Goal: Task Accomplishment & Management: Use online tool/utility

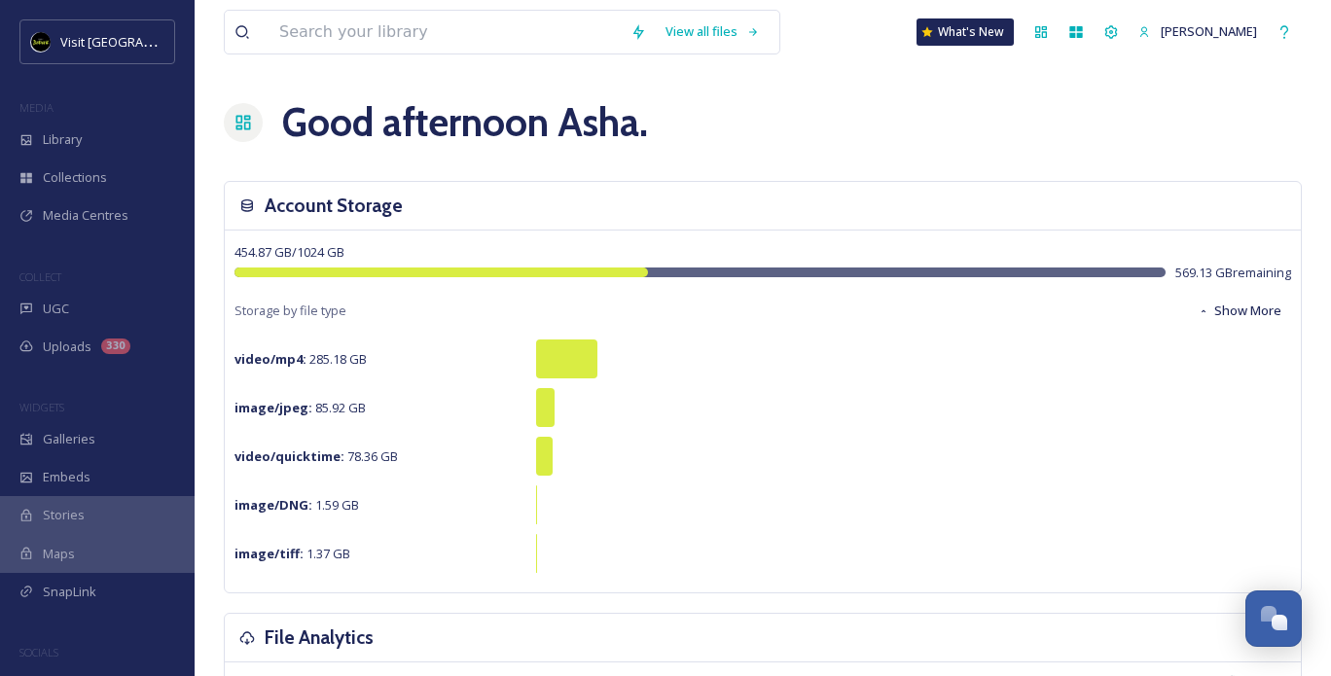
scroll to position [465, 0]
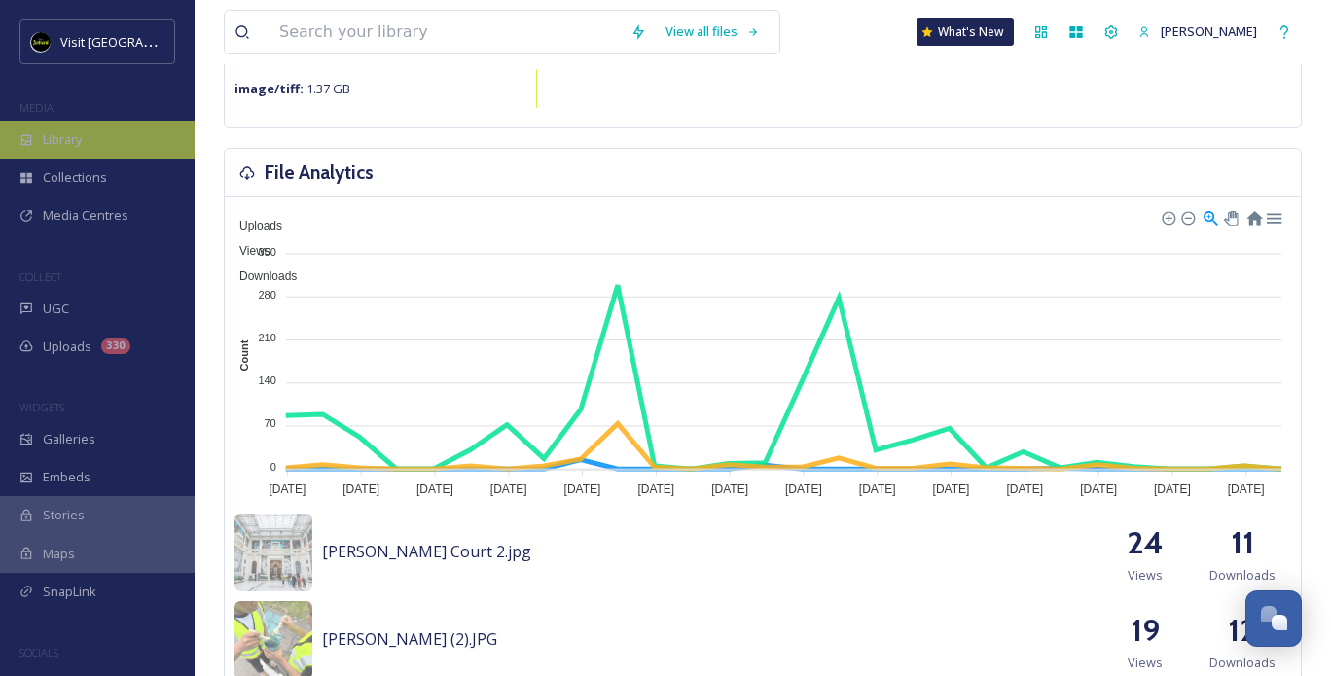
click at [92, 146] on div "Library" at bounding box center [97, 140] width 195 height 38
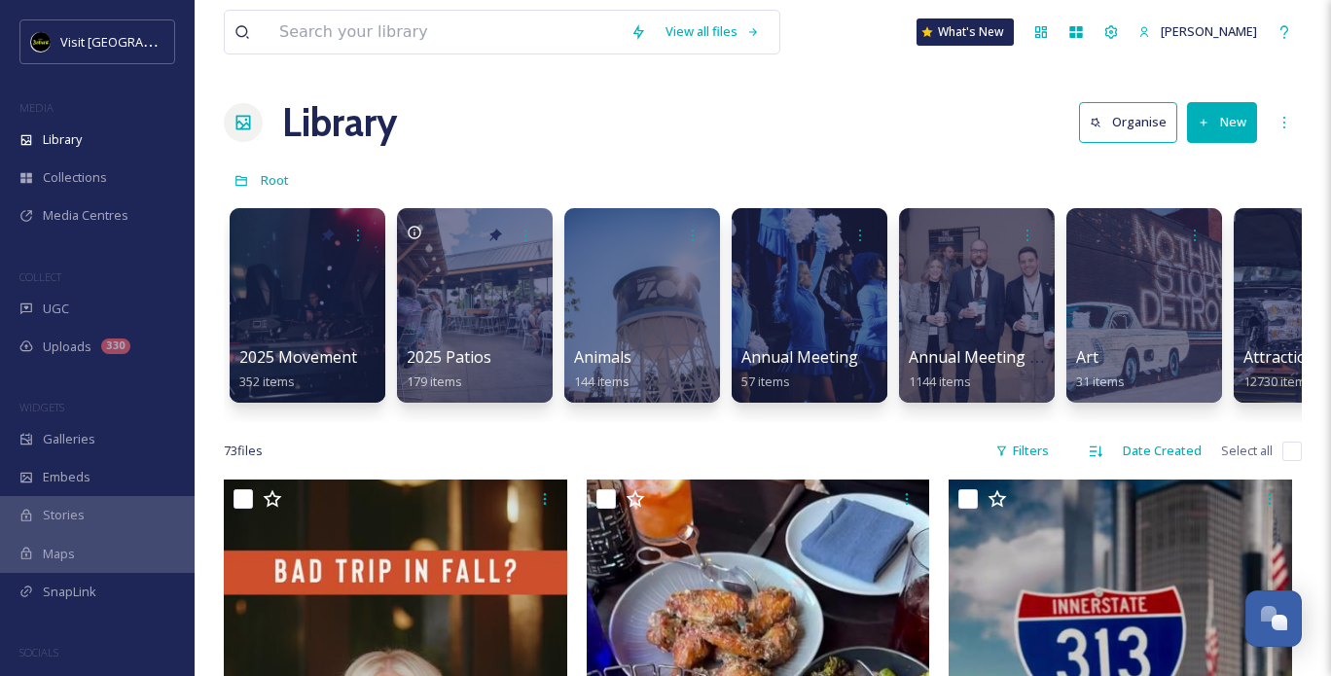
click at [1224, 130] on button "New" at bounding box center [1222, 122] width 70 height 40
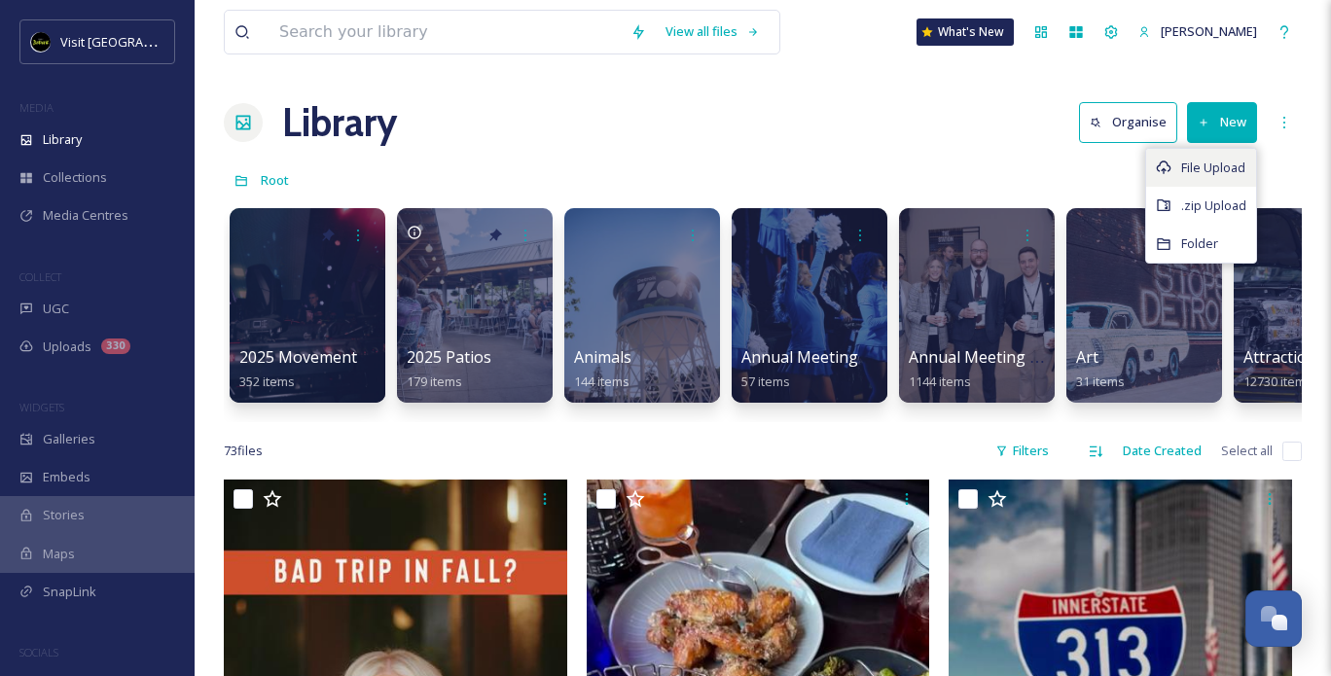
click at [1213, 161] on span "File Upload" at bounding box center [1213, 168] width 64 height 18
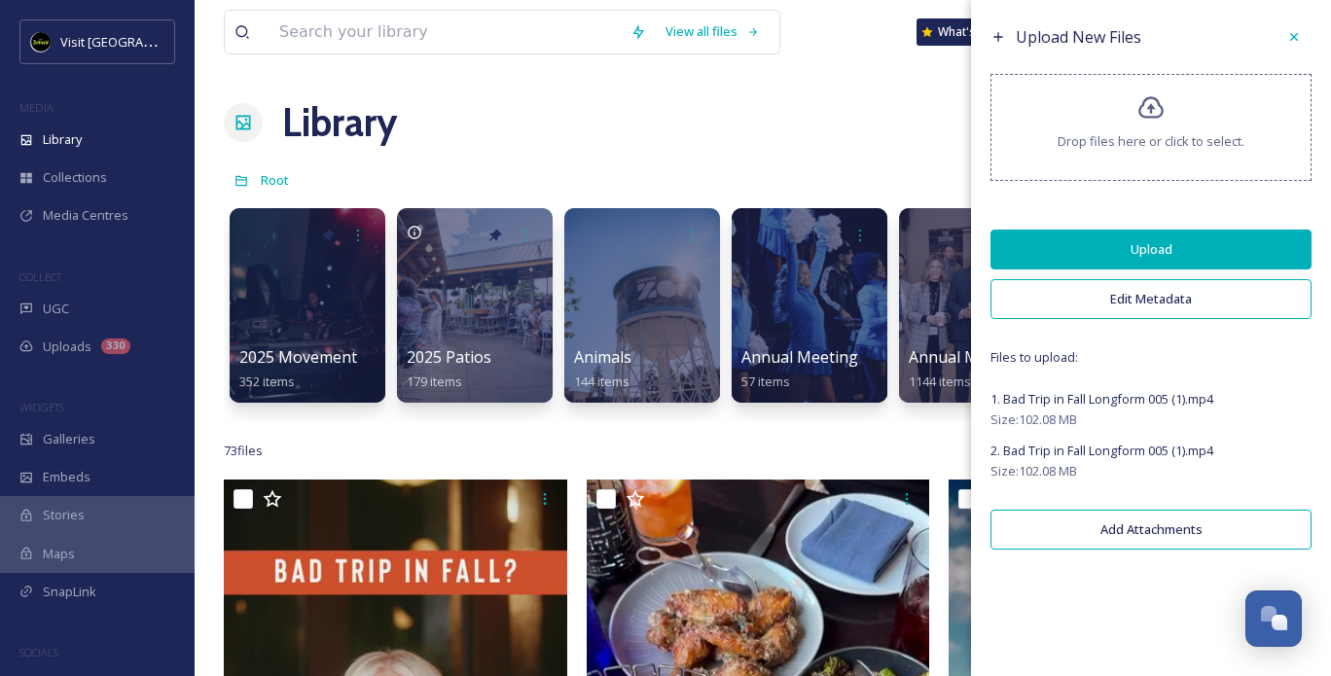
click at [1267, 205] on div "Upload New Files Drop files here or click to select. Upload Edit Metadata Files…" at bounding box center [1151, 289] width 360 height 579
click at [1170, 445] on span "2. Bad Trip in Fall Longform 005 (1).mp4" at bounding box center [1102, 451] width 223 height 18
click at [1303, 30] on div at bounding box center [1294, 36] width 35 height 35
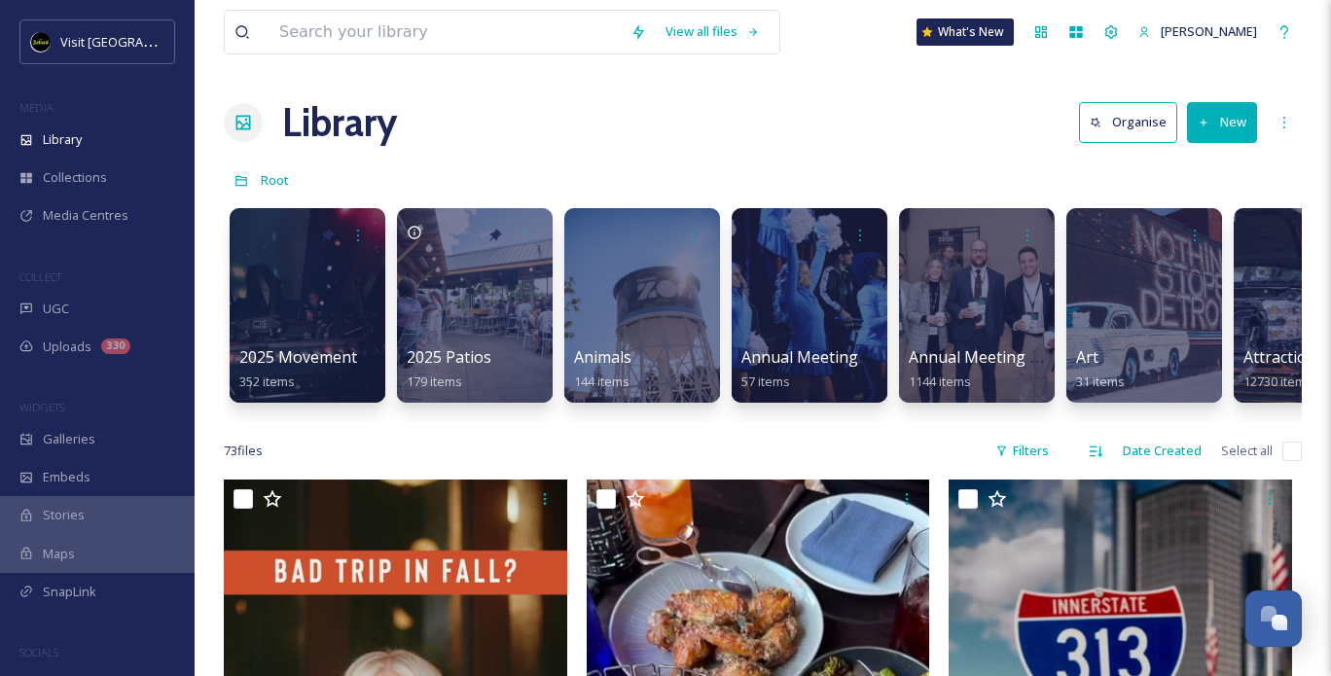
click at [1201, 122] on icon at bounding box center [1204, 122] width 7 height 7
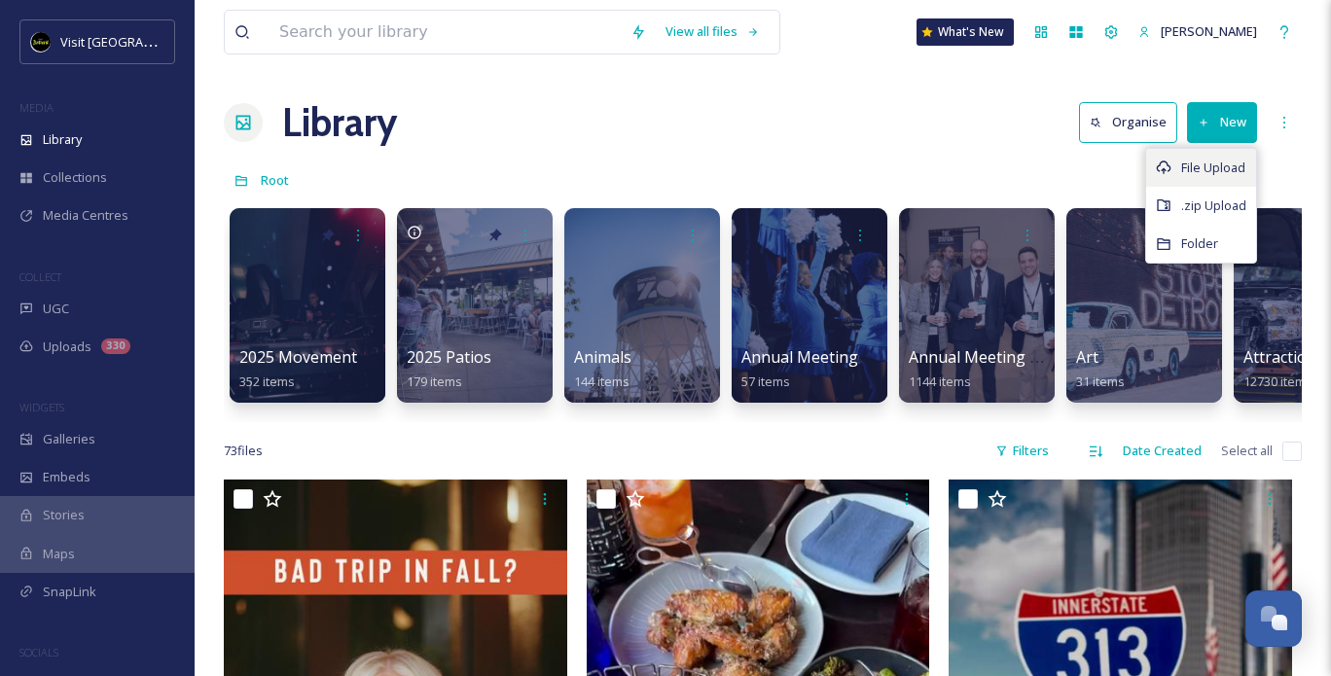
click at [1187, 166] on span "File Upload" at bounding box center [1213, 168] width 64 height 18
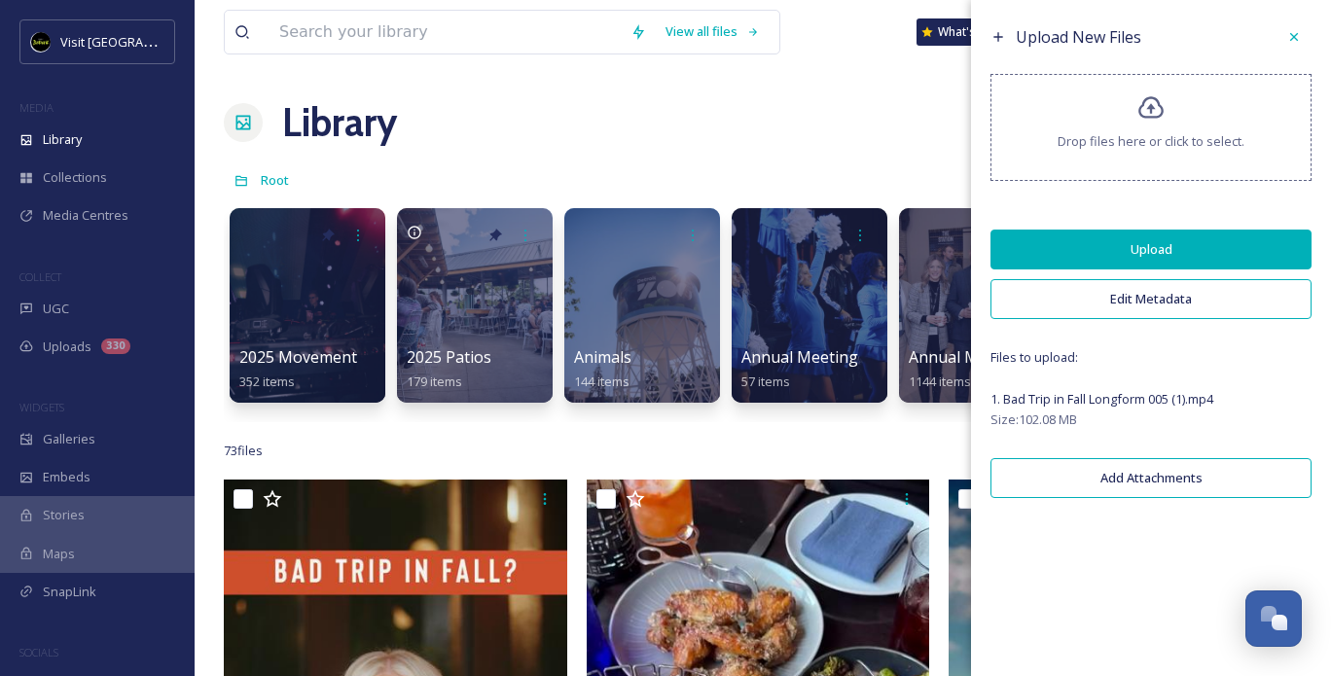
click at [1287, 198] on div "Upload New Files Drop files here or click to select. Upload Edit Metadata Files…" at bounding box center [1151, 263] width 360 height 527
click at [1106, 258] on button "Upload" at bounding box center [1151, 250] width 321 height 40
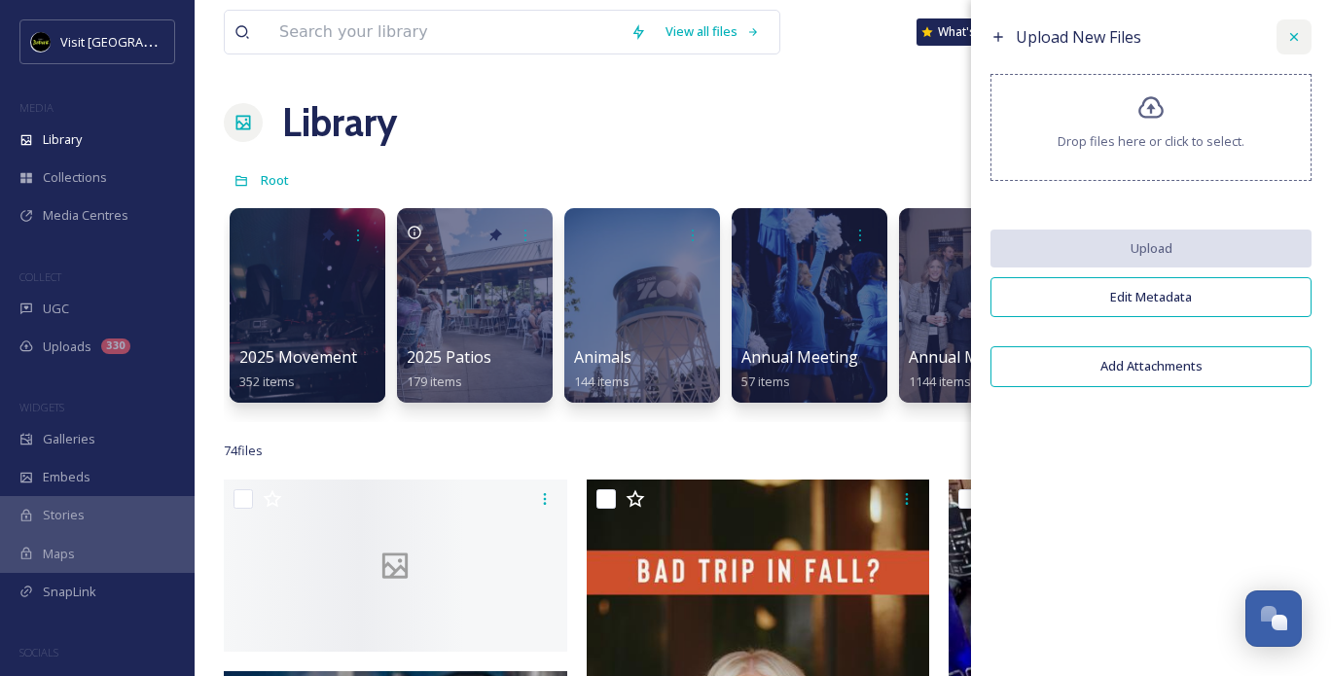
click at [1294, 35] on icon at bounding box center [1295, 37] width 16 height 16
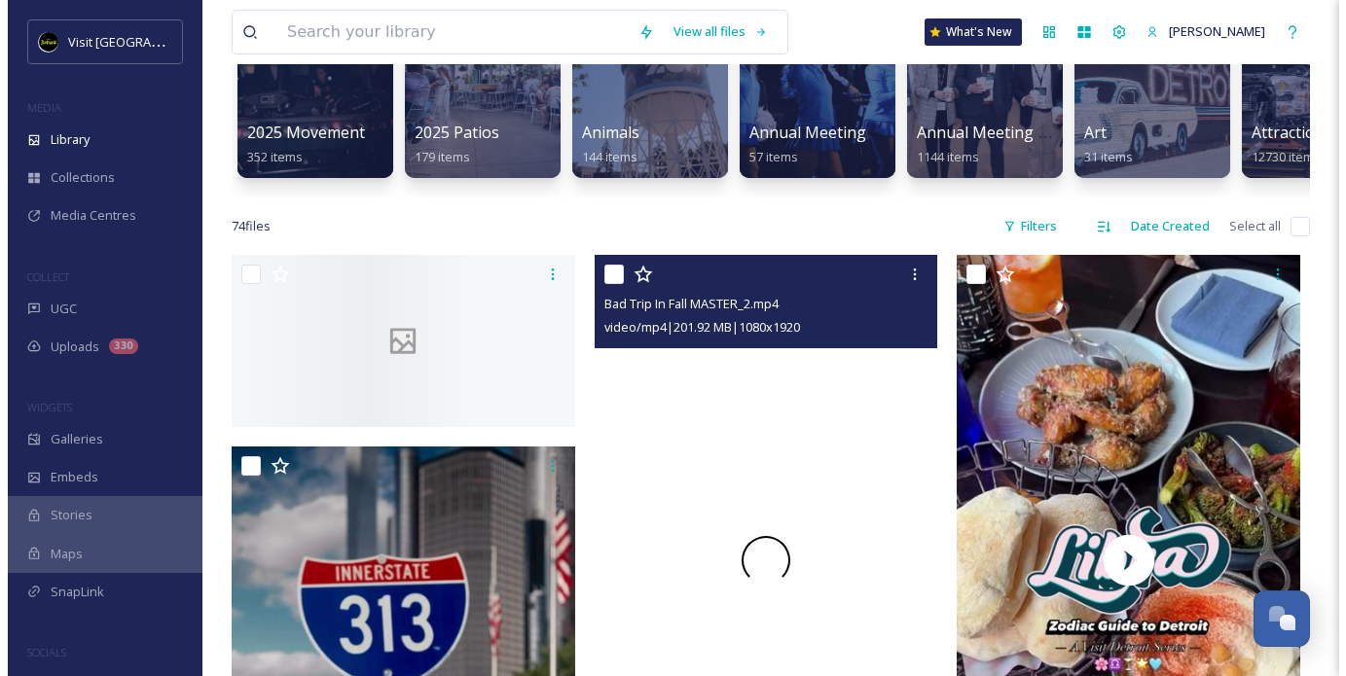
scroll to position [226, 0]
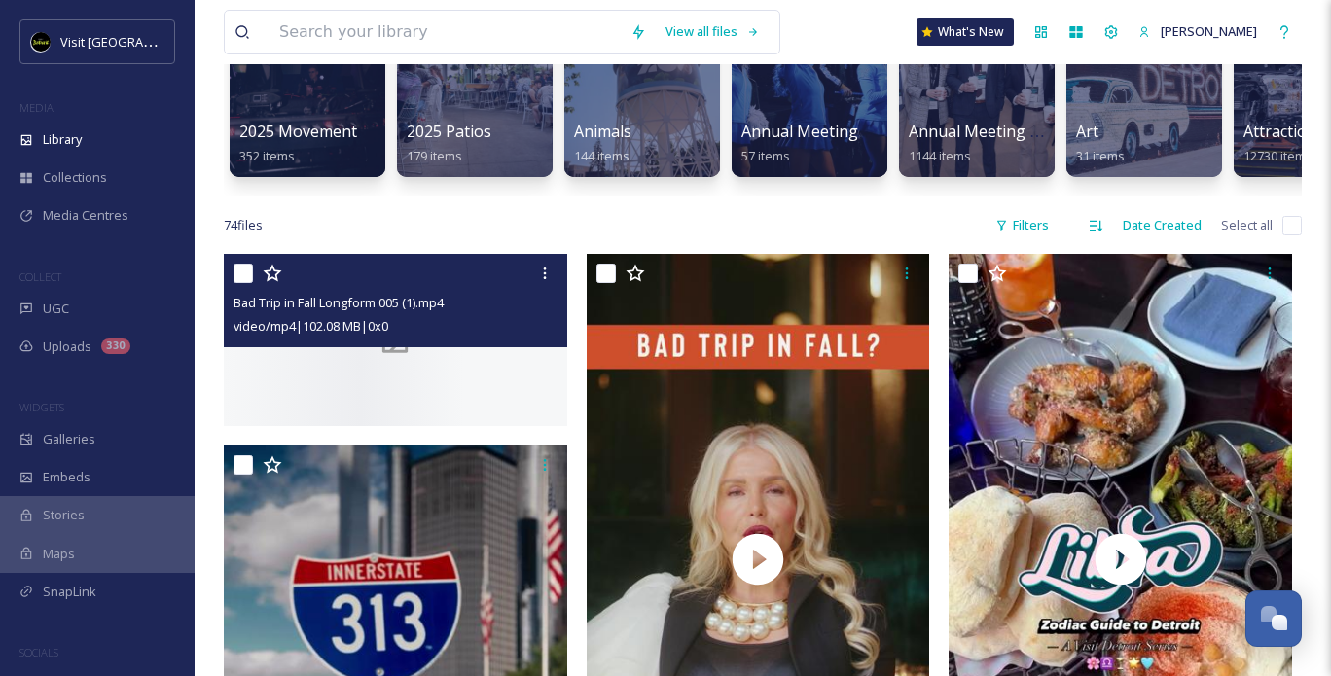
click at [399, 371] on div at bounding box center [396, 340] width 344 height 172
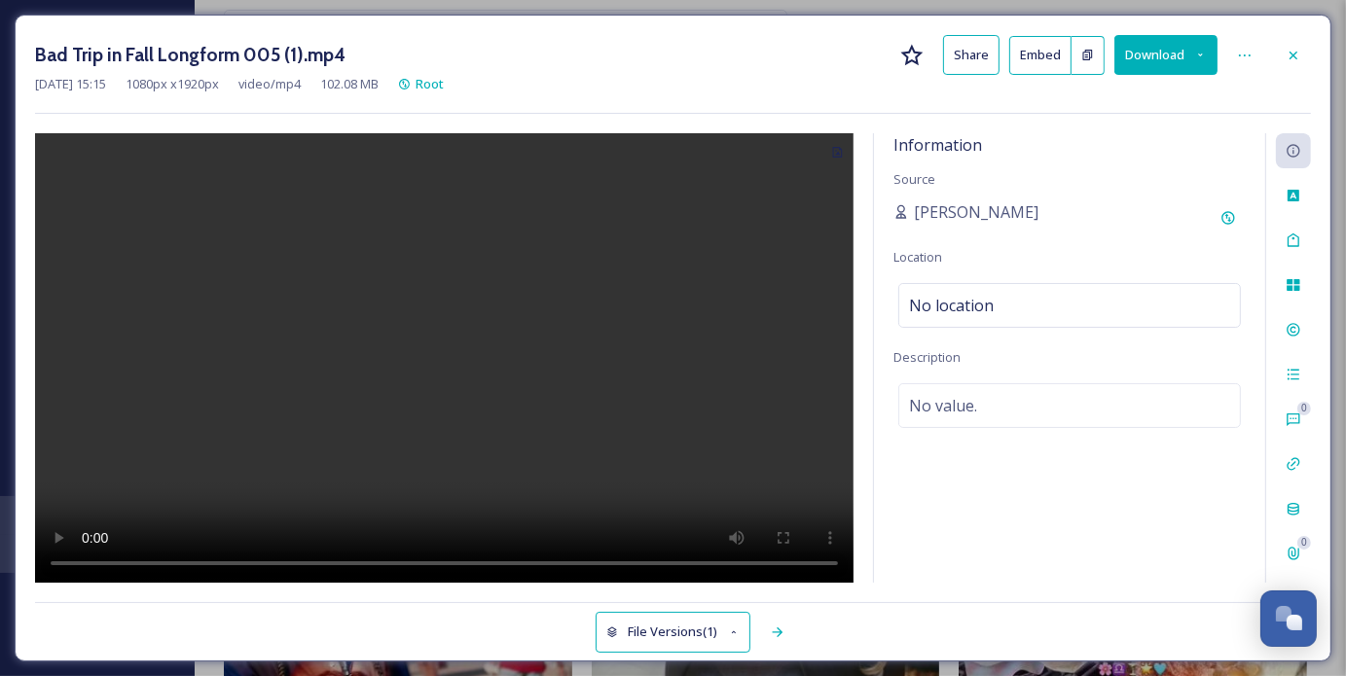
click at [1024, 49] on button "Embed" at bounding box center [1040, 55] width 62 height 39
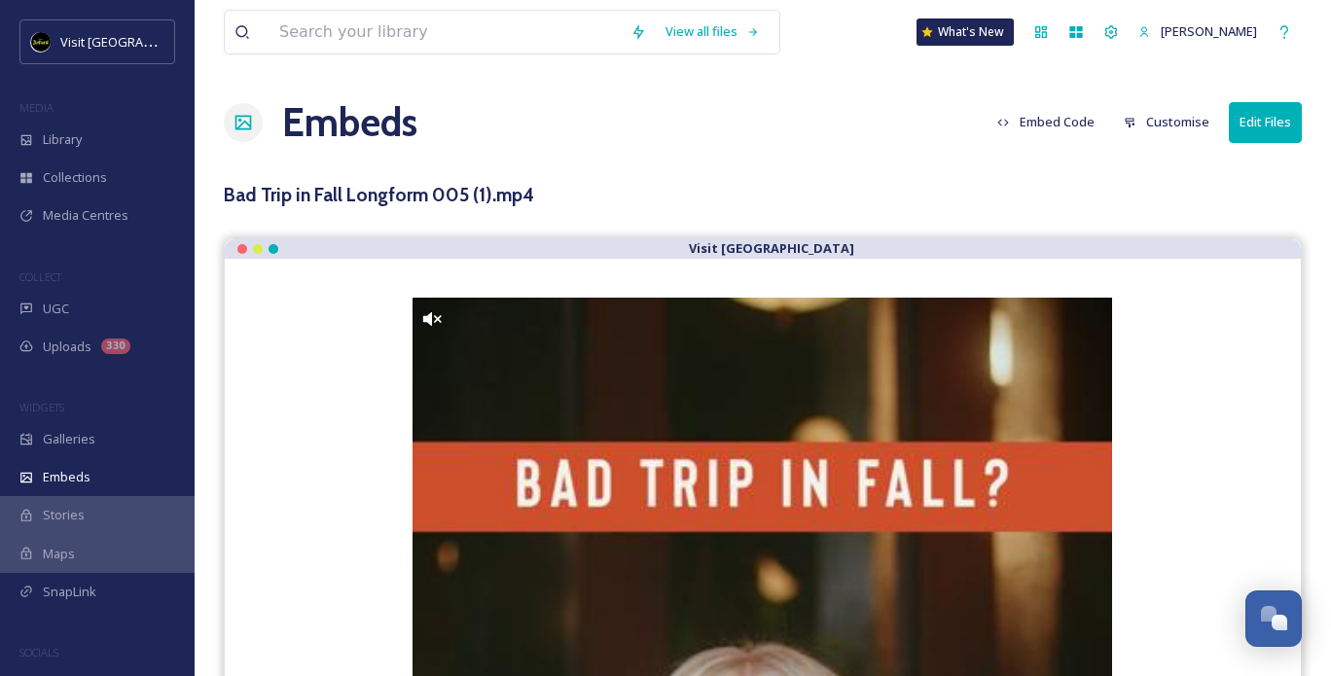
click at [1060, 137] on button "Embed Code" at bounding box center [1046, 122] width 117 height 38
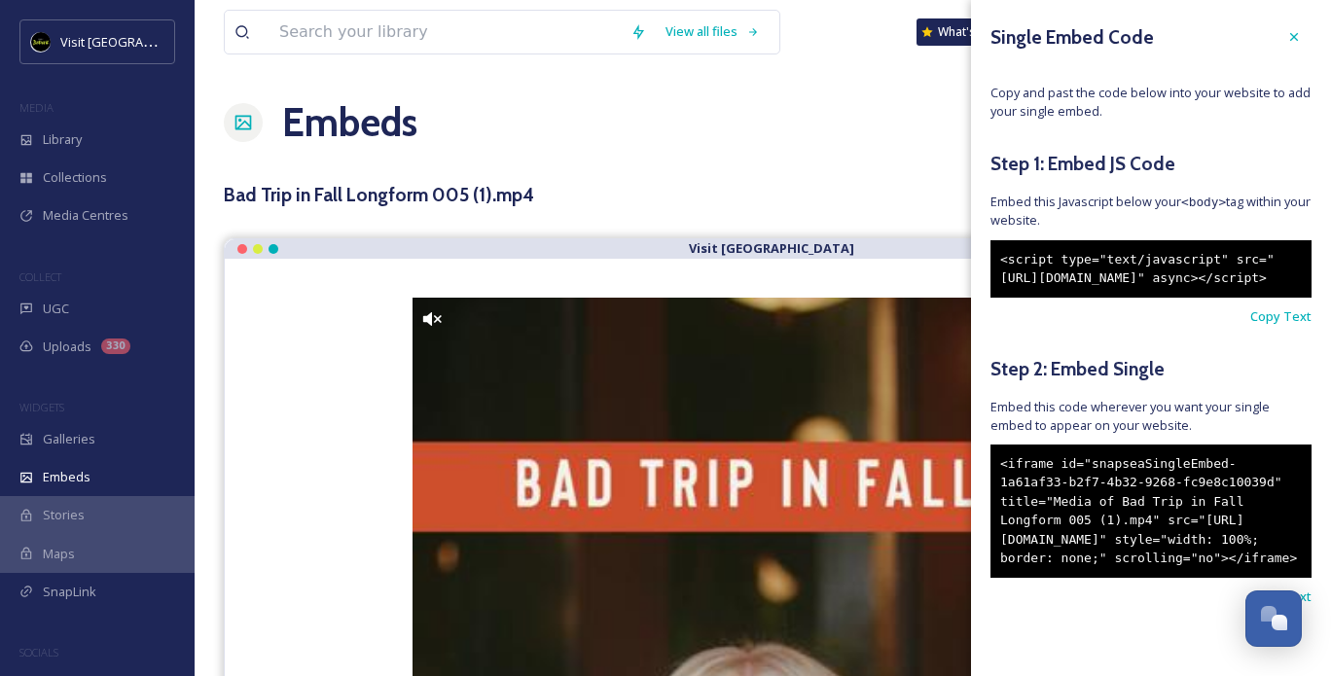
scroll to position [65, 0]
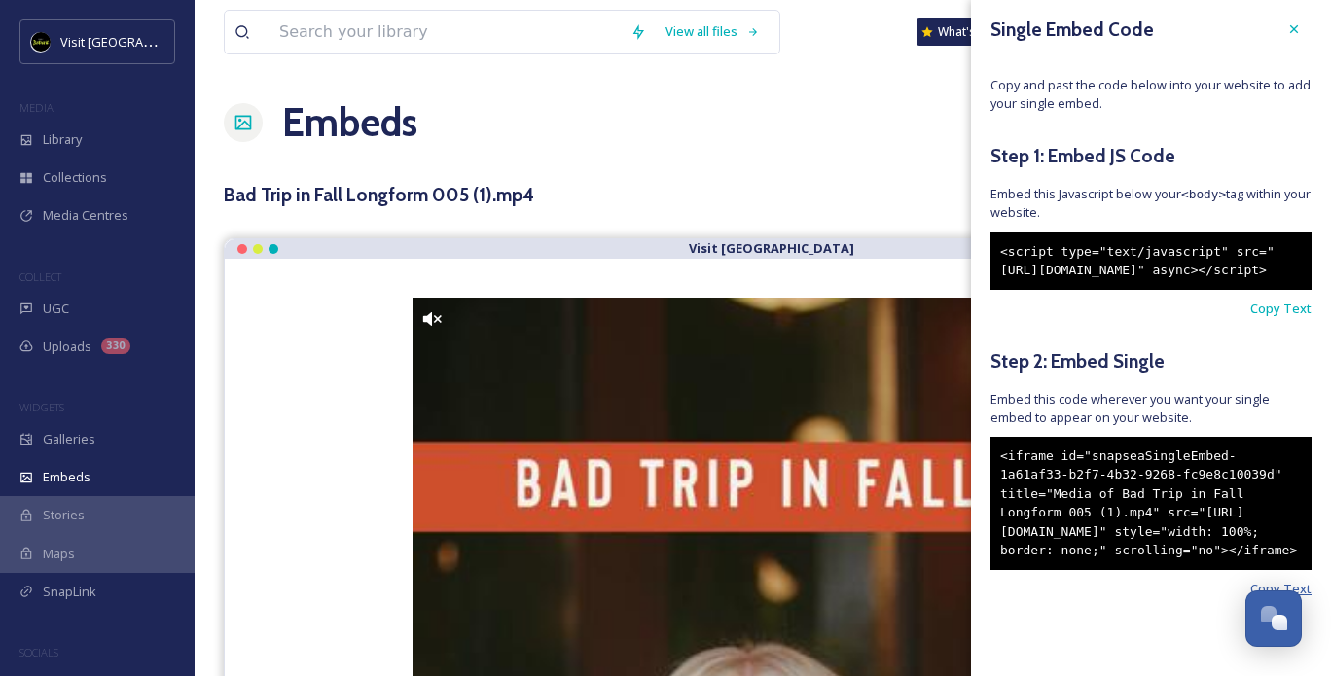
click at [1251, 588] on span "Copy Text" at bounding box center [1281, 589] width 61 height 18
